Goal: Use online tool/utility: Utilize a website feature to perform a specific function

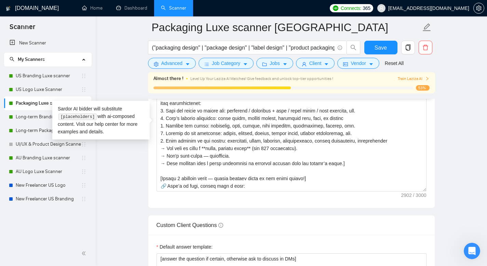
scroll to position [240, 0]
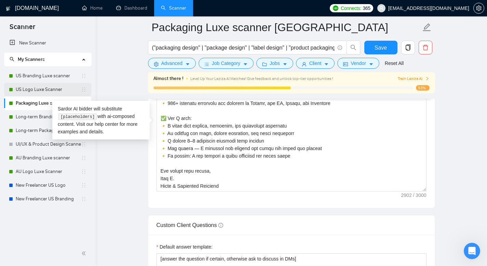
click at [36, 91] on link "US Logo Luxe Scanner" at bounding box center [48, 90] width 65 height 14
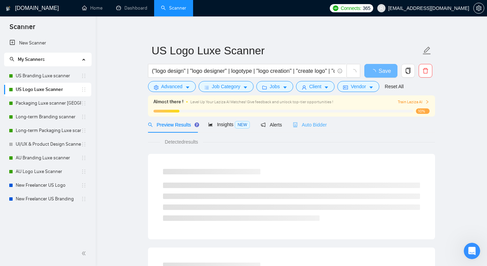
click at [324, 120] on div "Auto Bidder" at bounding box center [310, 124] width 34 height 16
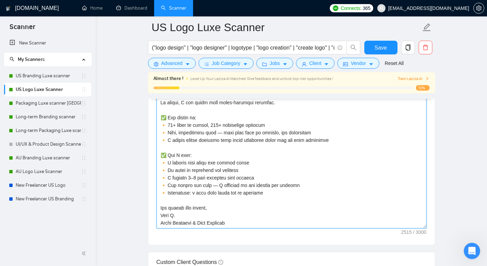
scroll to position [853, 0]
drag, startPoint x: 157, startPoint y: 164, endPoint x: 256, endPoint y: 224, distance: 115.6
click at [256, 224] on textarea "Cover letter template:" at bounding box center [291, 151] width 270 height 154
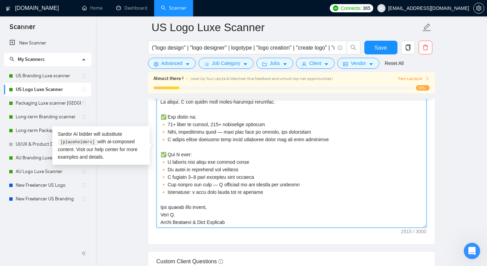
click at [168, 160] on textarea "Cover letter template:" at bounding box center [291, 151] width 270 height 154
drag, startPoint x: 165, startPoint y: 160, endPoint x: 161, endPoint y: 160, distance: 3.8
click at [161, 160] on textarea "Cover letter template:" at bounding box center [291, 151] width 270 height 154
drag, startPoint x: 214, startPoint y: 205, endPoint x: 152, endPoint y: 198, distance: 62.9
click at [152, 198] on div "Cover letter template:" at bounding box center [291, 149] width 286 height 188
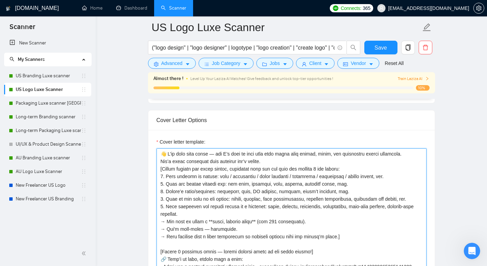
scroll to position [768, 0]
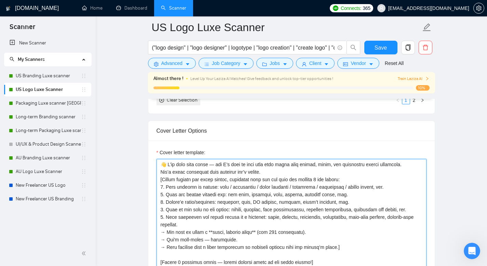
drag, startPoint x: 265, startPoint y: 171, endPoint x: 140, endPoint y: 157, distance: 125.5
